Goal: Transaction & Acquisition: Book appointment/travel/reservation

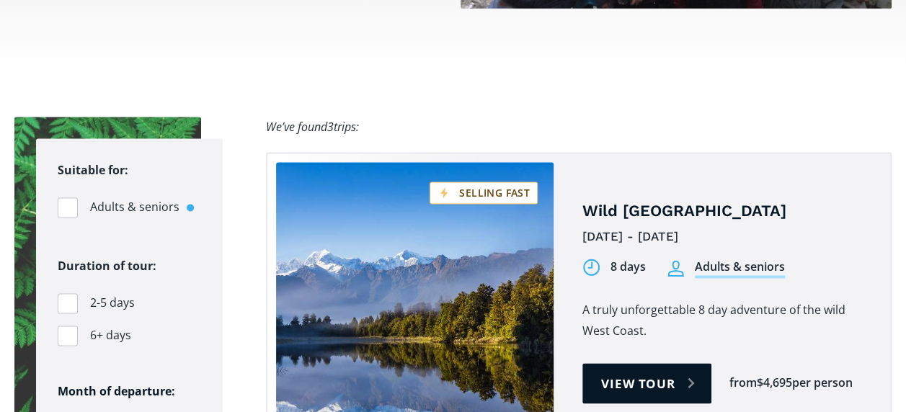
scroll to position [913, 0]
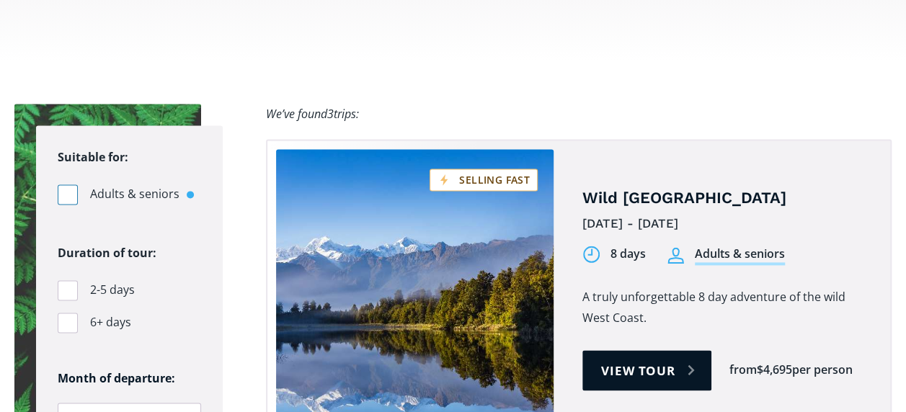
click at [66, 185] on div "Filters" at bounding box center [68, 195] width 20 height 20
click at [66, 190] on input "Adults & seniors" at bounding box center [62, 194] width 9 height 9
checkbox input "true"
click at [75, 313] on div "Filters" at bounding box center [68, 323] width 20 height 20
click at [67, 318] on input "6+ days" at bounding box center [62, 322] width 9 height 9
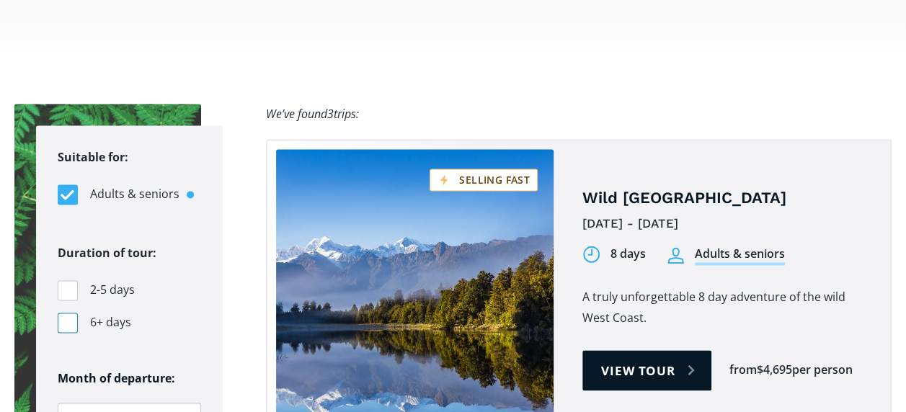
checkbox input "true"
select select ".march"
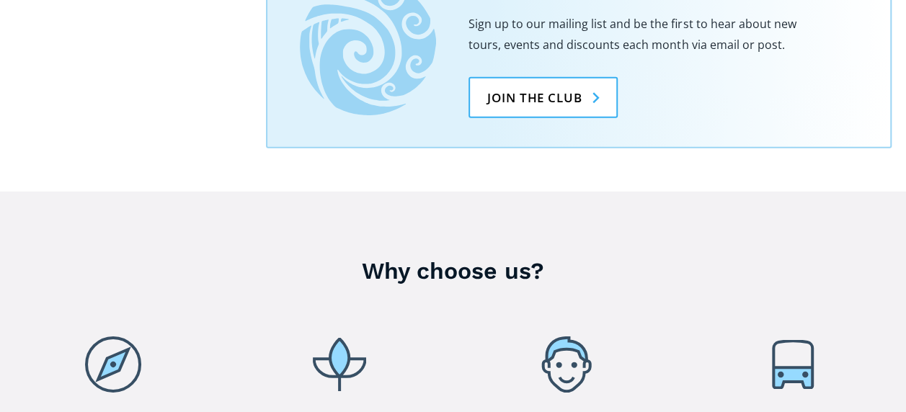
scroll to position [2026, 0]
